Goal: Transaction & Acquisition: Purchase product/service

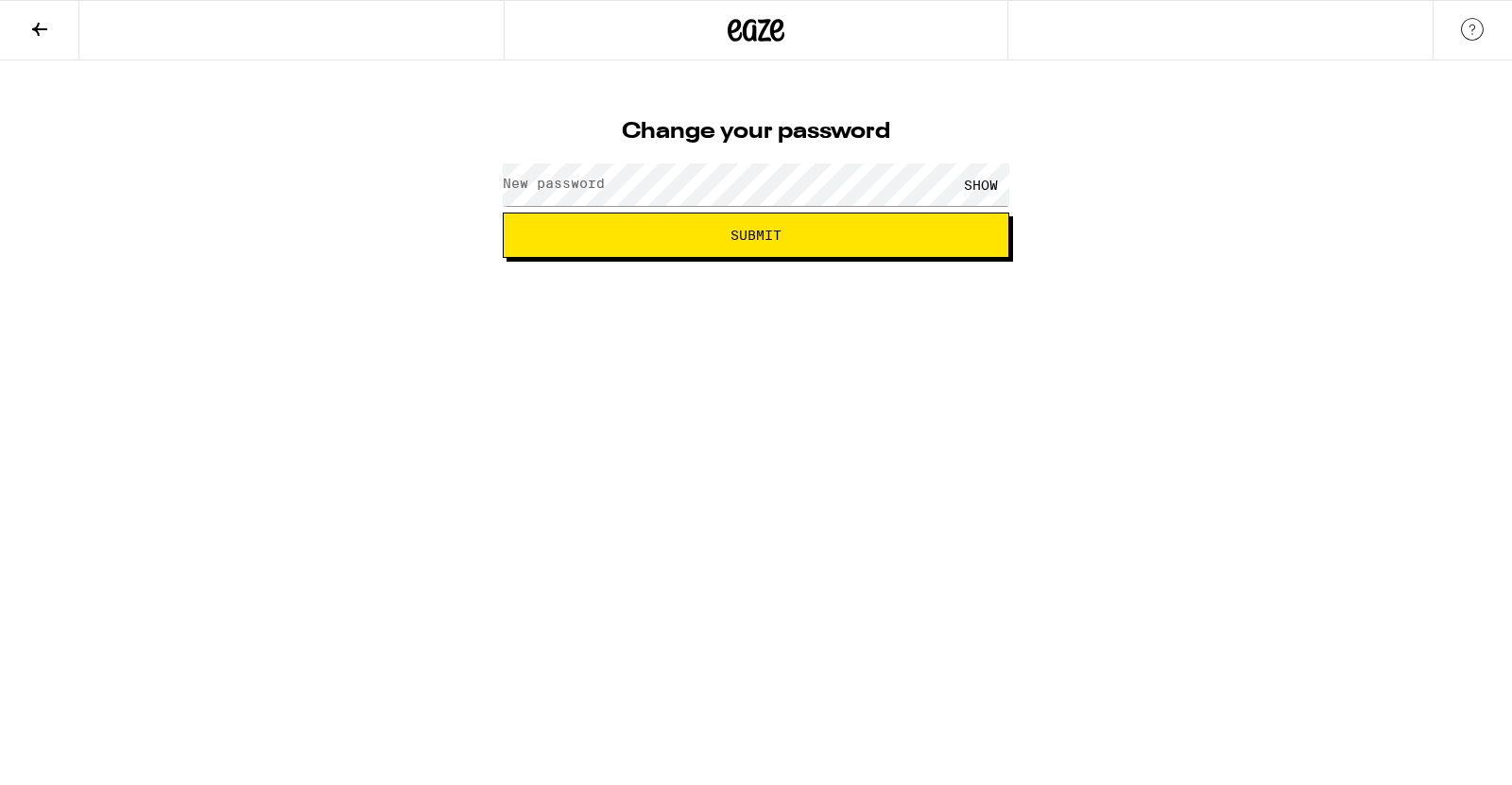
click at [587, 189] on label "New password" at bounding box center [554, 183] width 102 height 15
click at [999, 186] on div "SHOW" at bounding box center [981, 185] width 57 height 43
click at [738, 245] on button "Submit" at bounding box center [756, 235] width 507 height 45
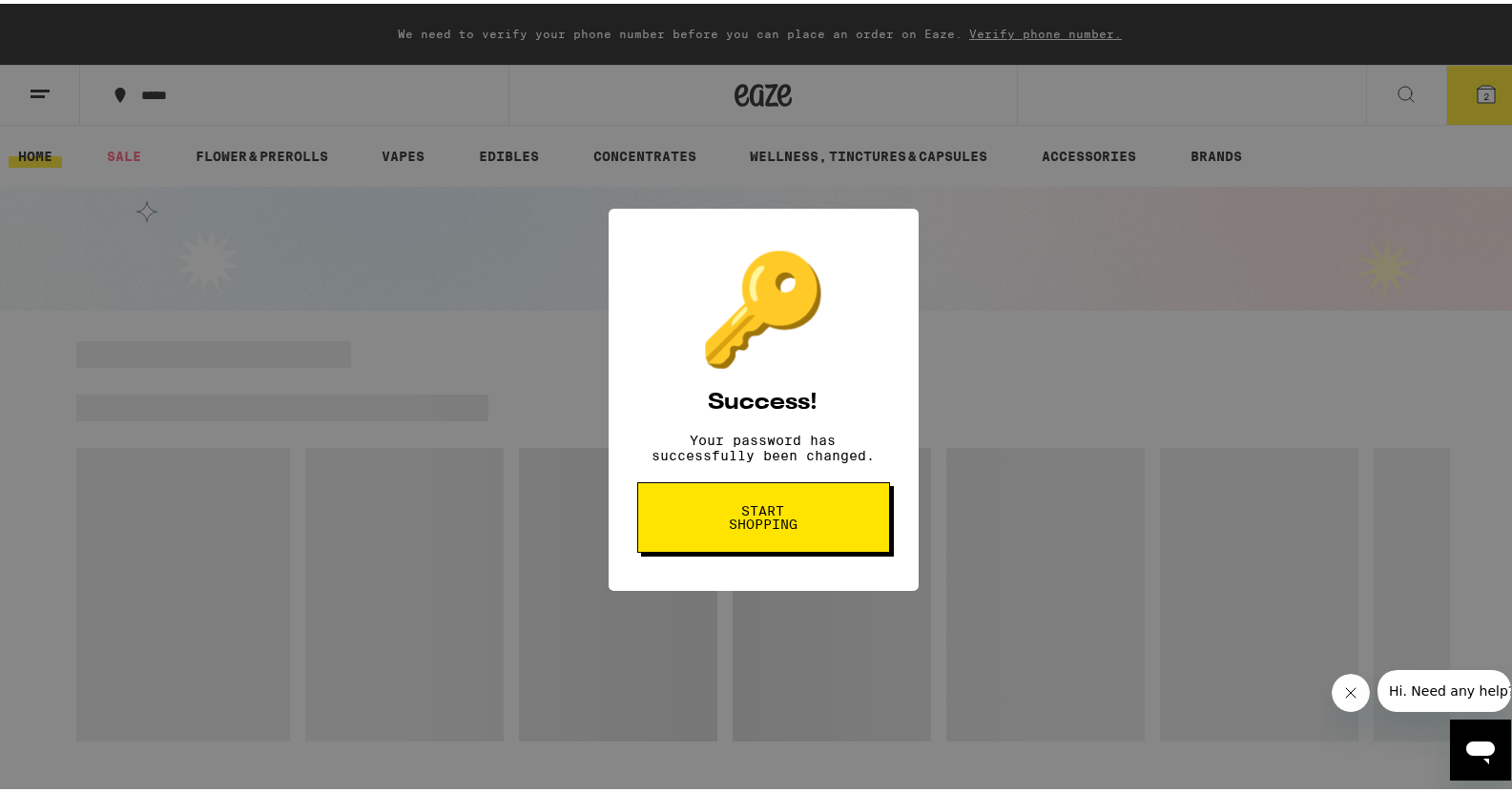
click at [777, 521] on span "Start shopping" at bounding box center [764, 513] width 99 height 27
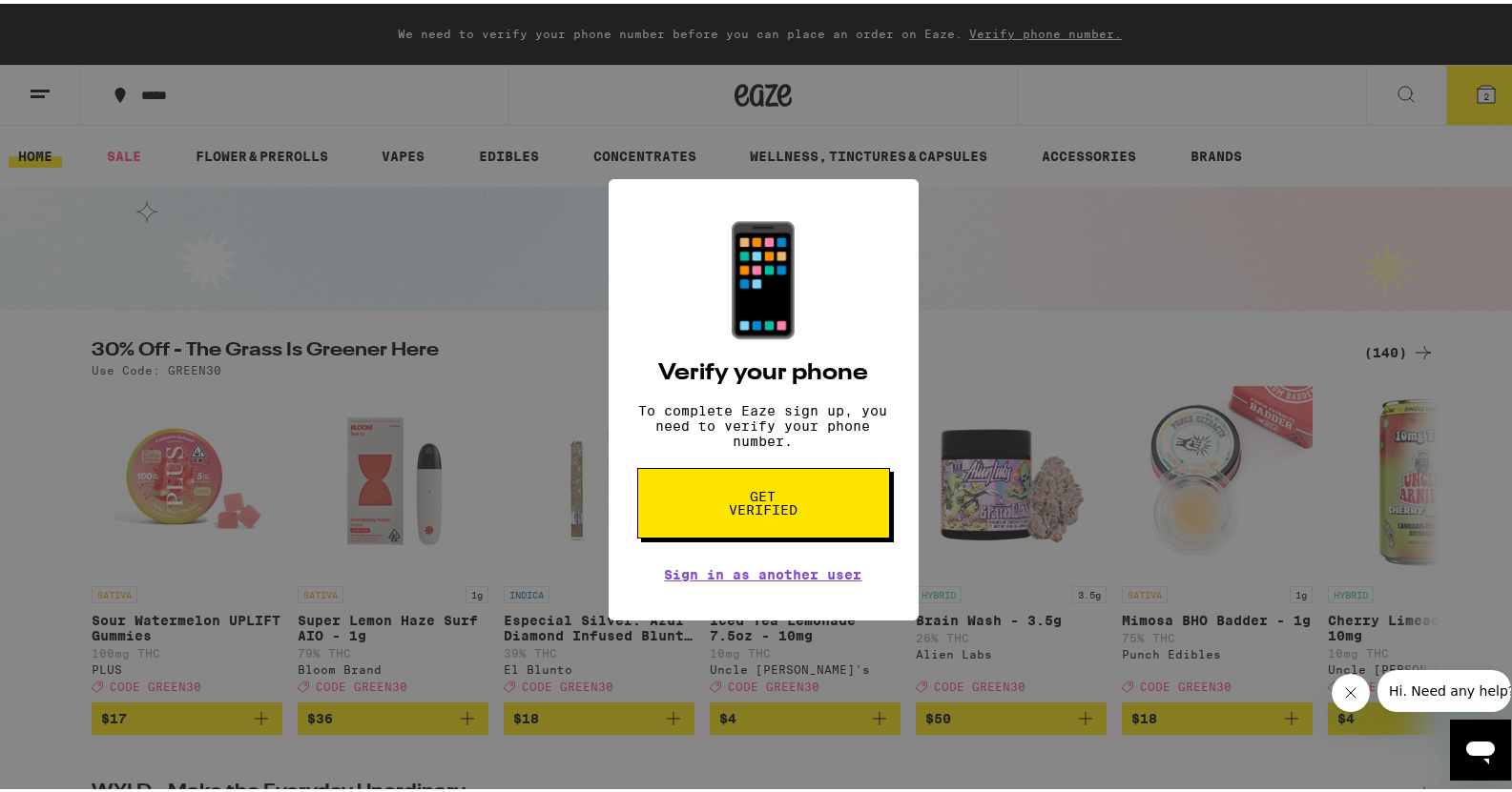
click at [820, 529] on button "Get verified" at bounding box center [763, 499] width 252 height 71
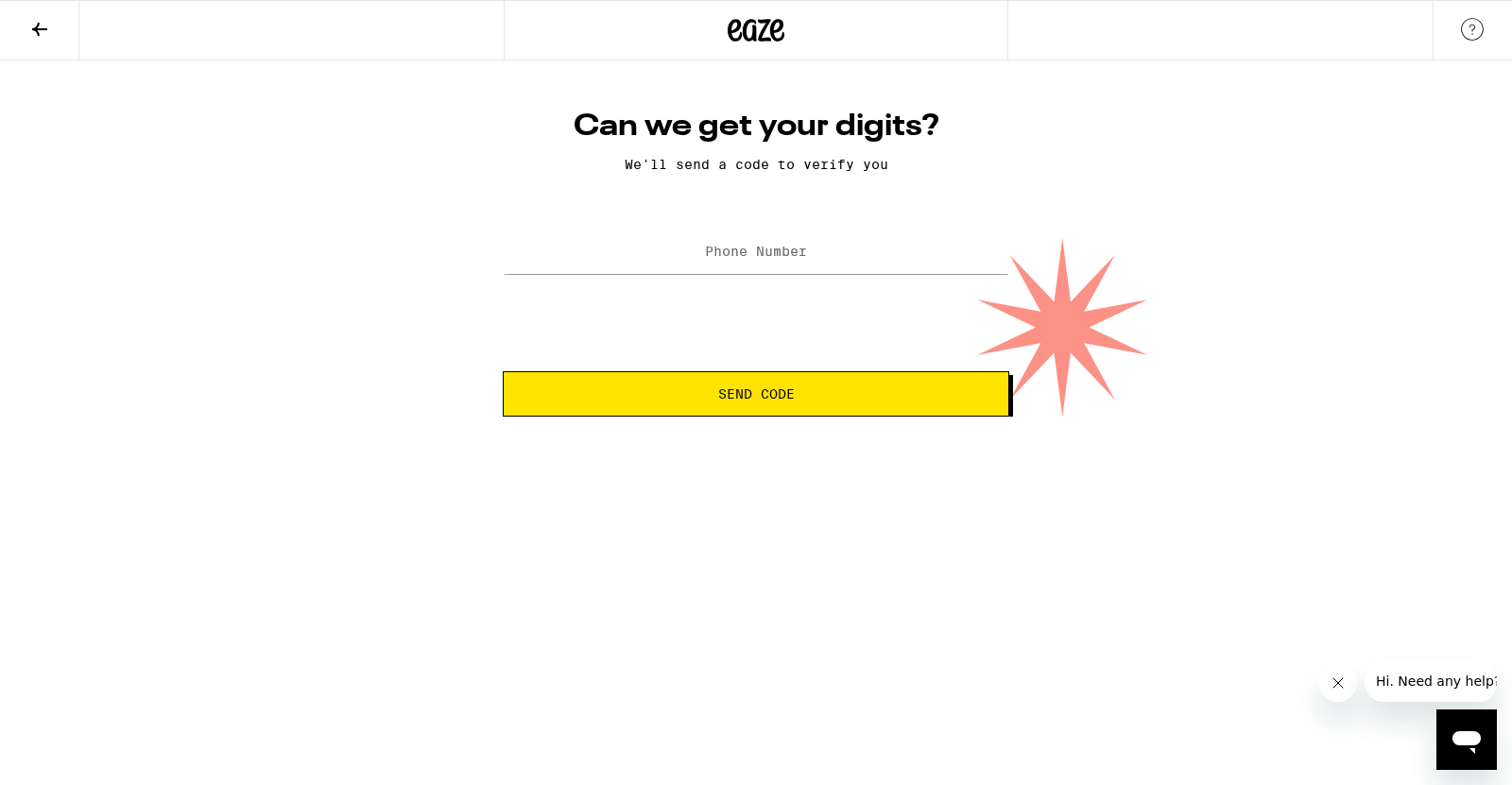
click at [718, 251] on label "Phone Number" at bounding box center [756, 251] width 102 height 15
type input "[PHONE_NUMBER]"
click at [733, 392] on span "Send Code" at bounding box center [756, 394] width 76 height 14
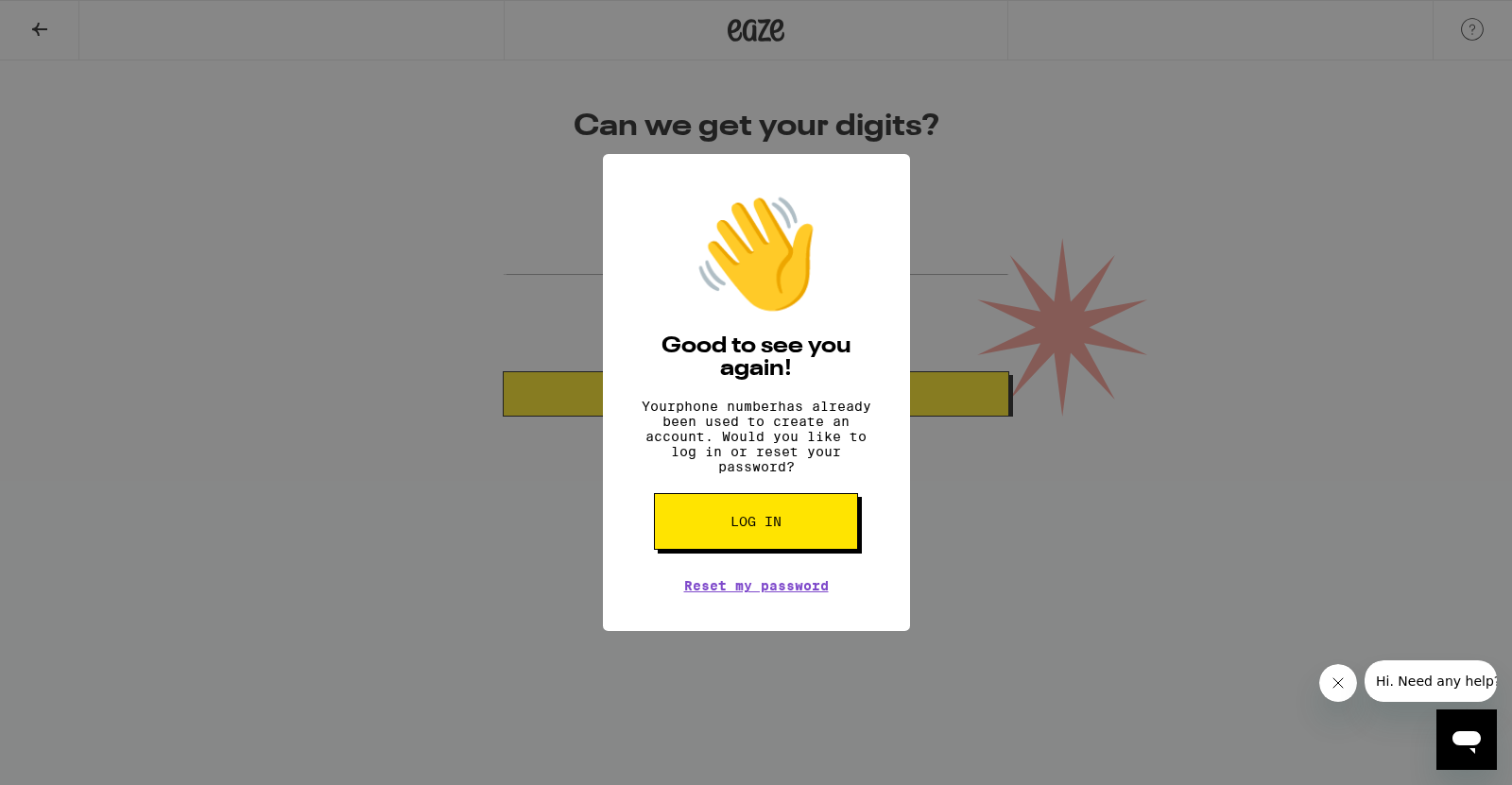
click at [826, 528] on button "Log in" at bounding box center [756, 521] width 204 height 57
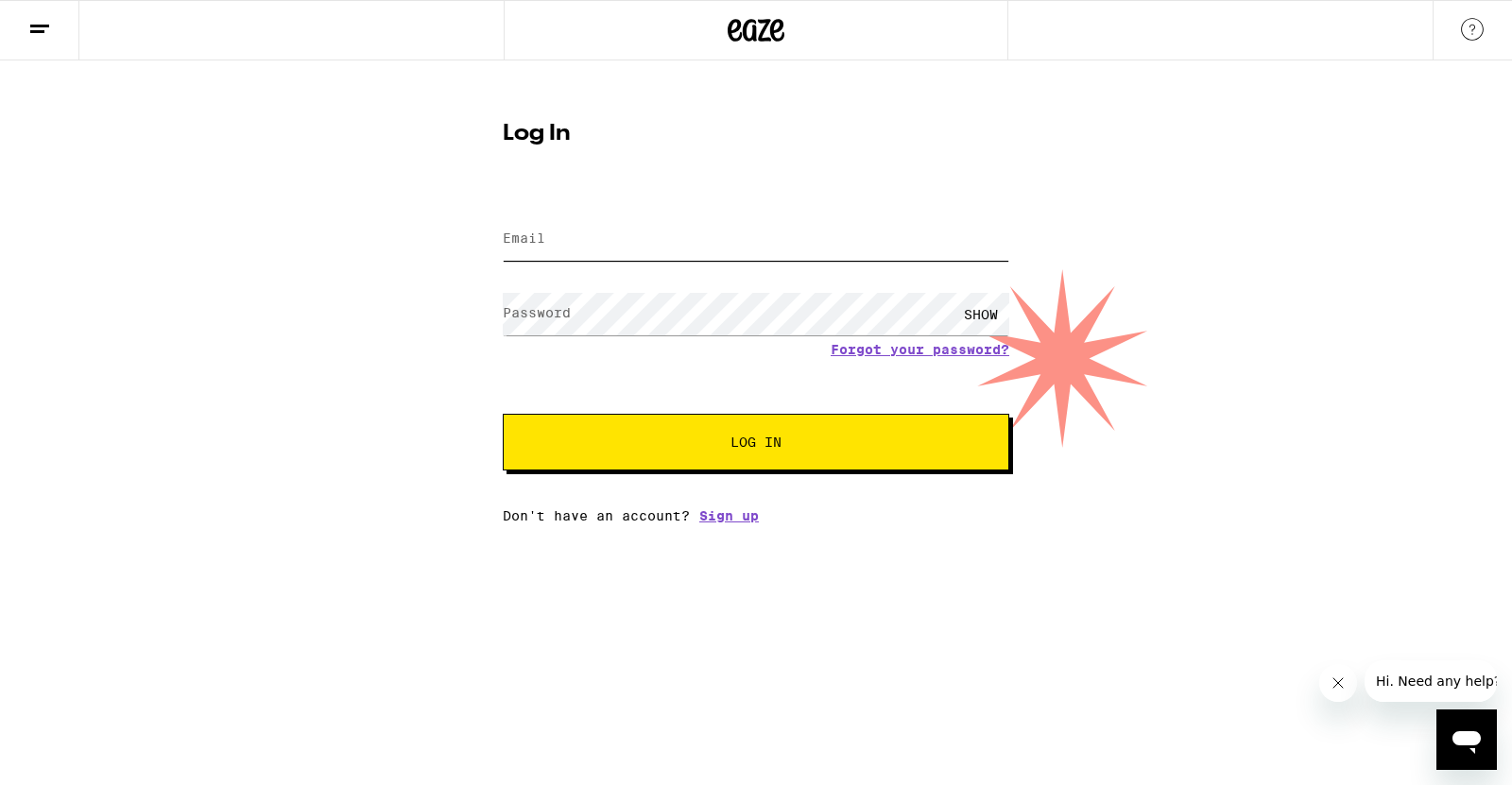
type input "[EMAIL_ADDRESS][DOMAIN_NAME]"
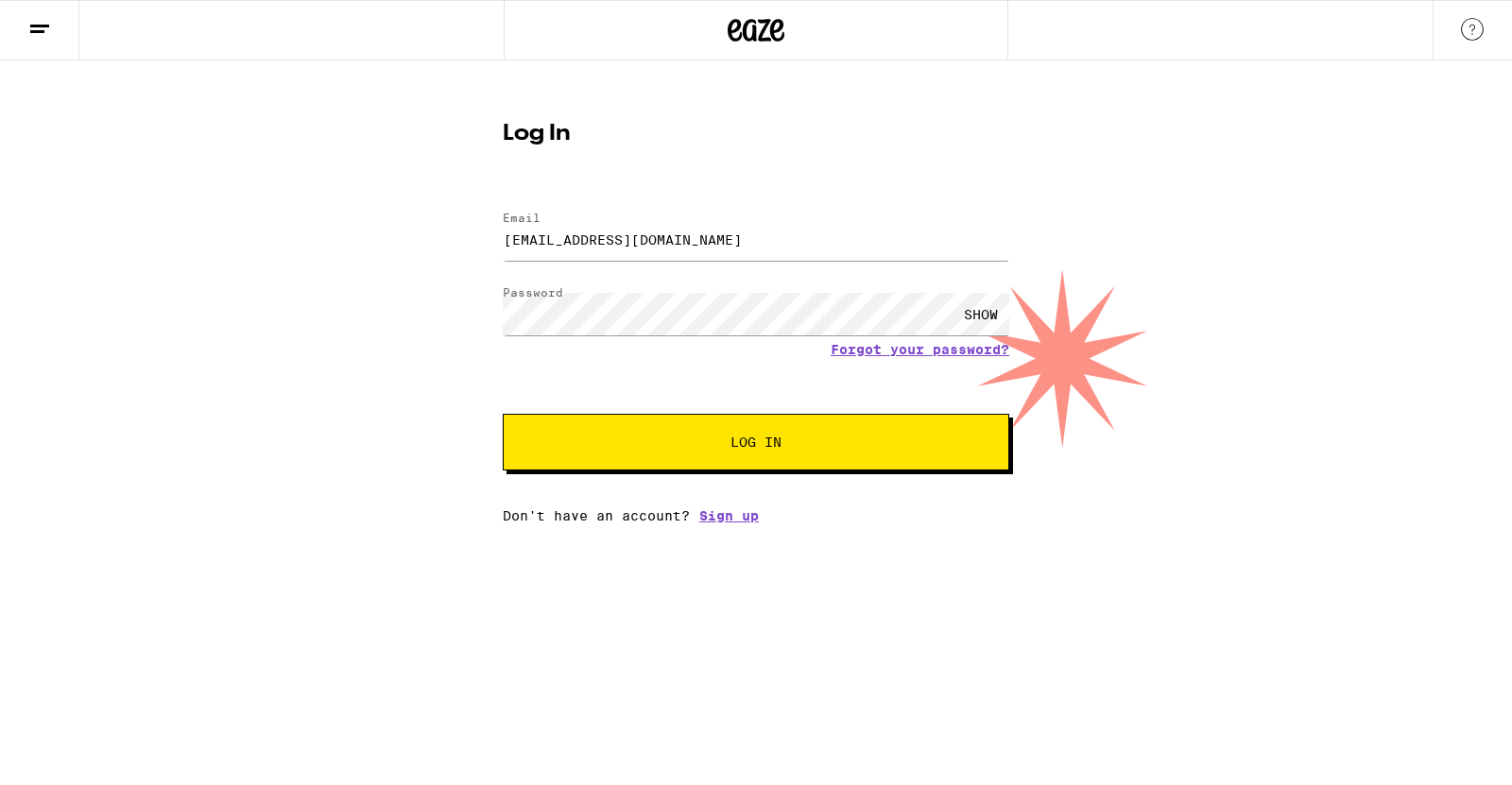
click at [971, 310] on div "SHOW" at bounding box center [981, 314] width 57 height 43
click at [971, 311] on div "HIDE" at bounding box center [981, 314] width 57 height 43
click at [752, 449] on span "Log In" at bounding box center [756, 442] width 51 height 14
